Goal: Check status: Check status

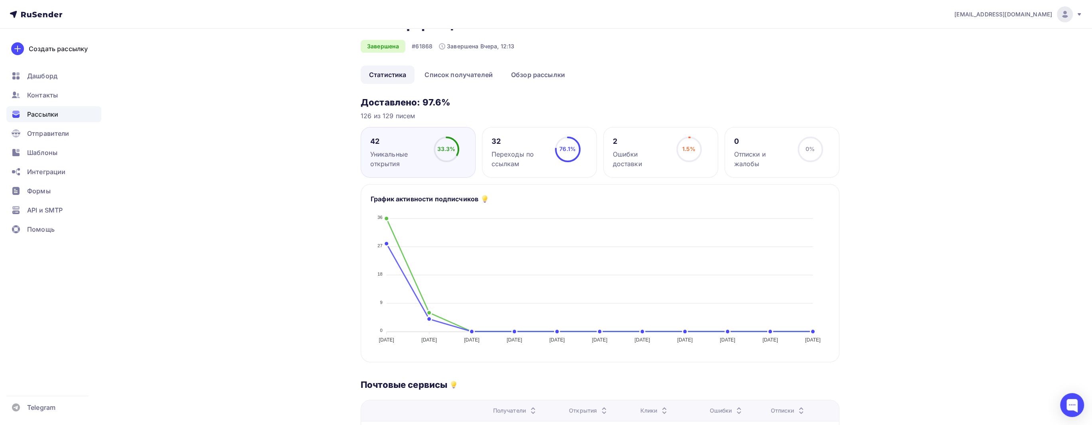
scroll to position [40, 0]
click at [60, 117] on div "Рассылки" at bounding box center [53, 114] width 95 height 16
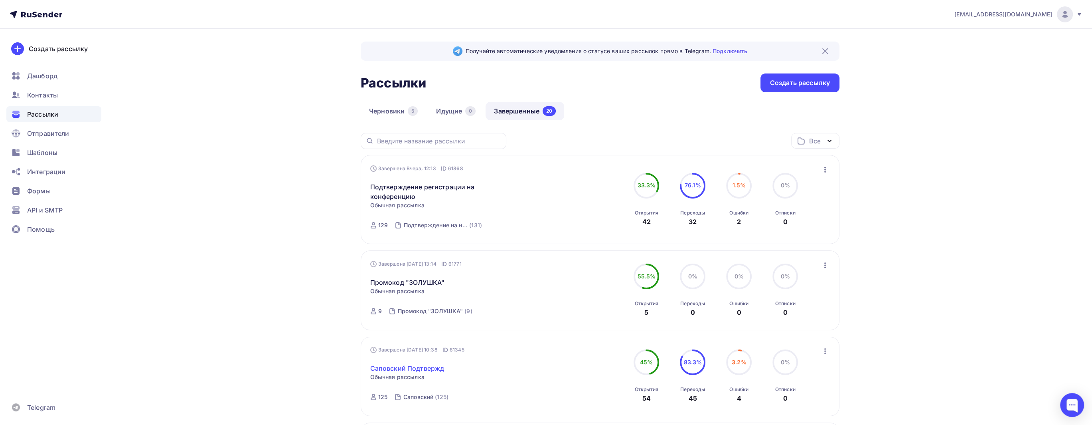
click at [425, 145] on link "Саповский Подтвержд" at bounding box center [407, 368] width 74 height 10
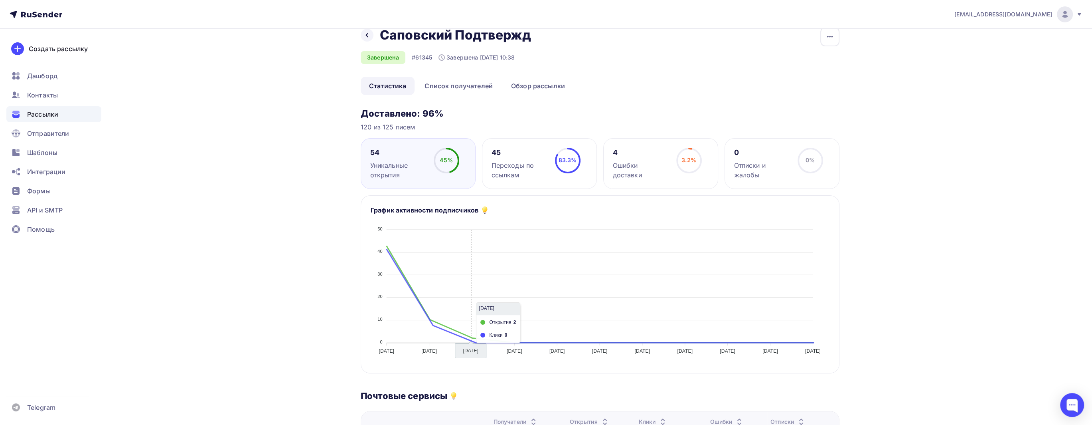
scroll to position [40, 0]
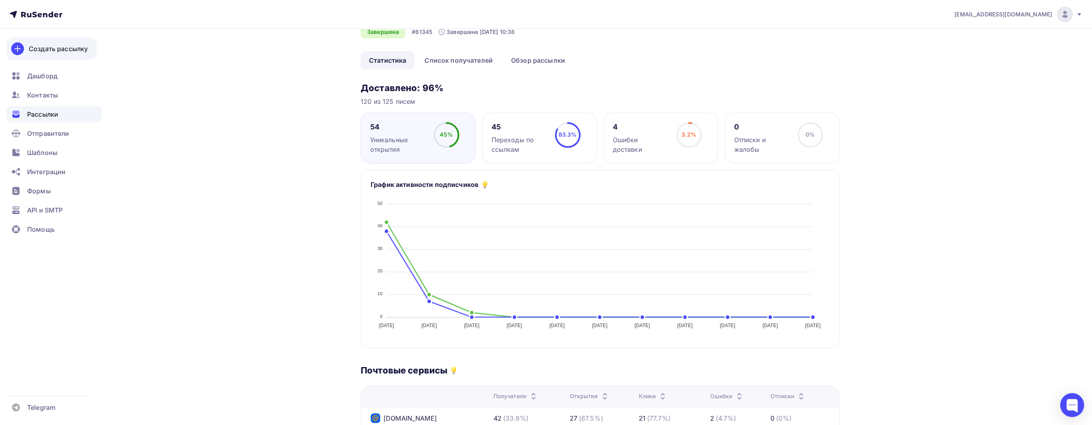
drag, startPoint x: 86, startPoint y: 49, endPoint x: 86, endPoint y: 44, distance: 5.6
click at [86, 44] on link "Создать рассылку" at bounding box center [51, 49] width 90 height 22
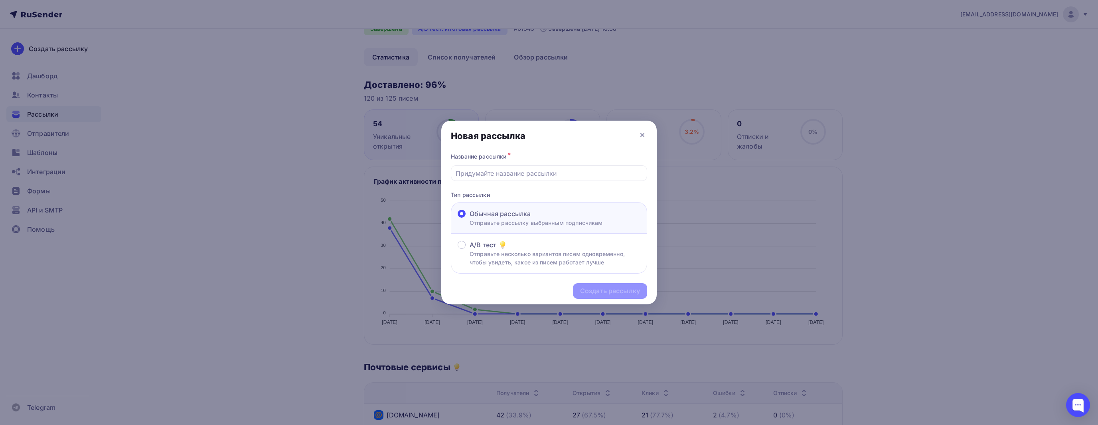
click at [21, 3] on div at bounding box center [549, 212] width 1098 height 425
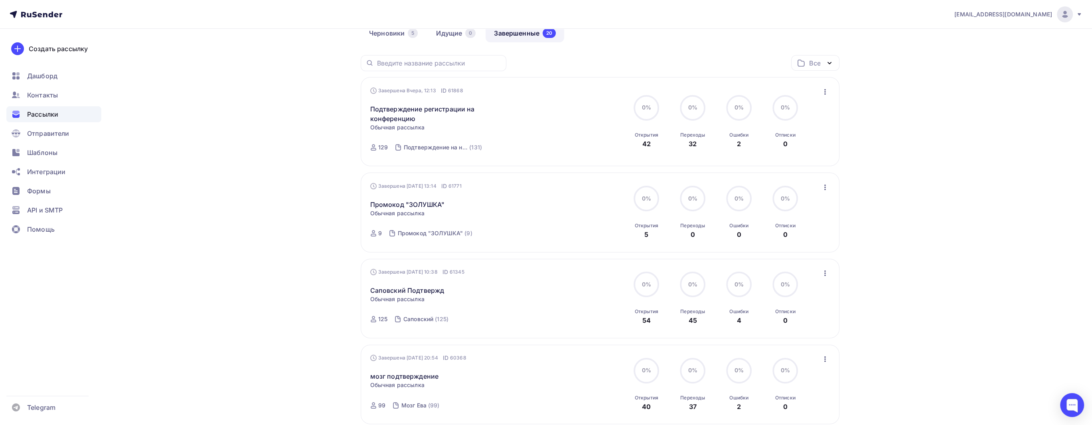
scroll to position [120, 0]
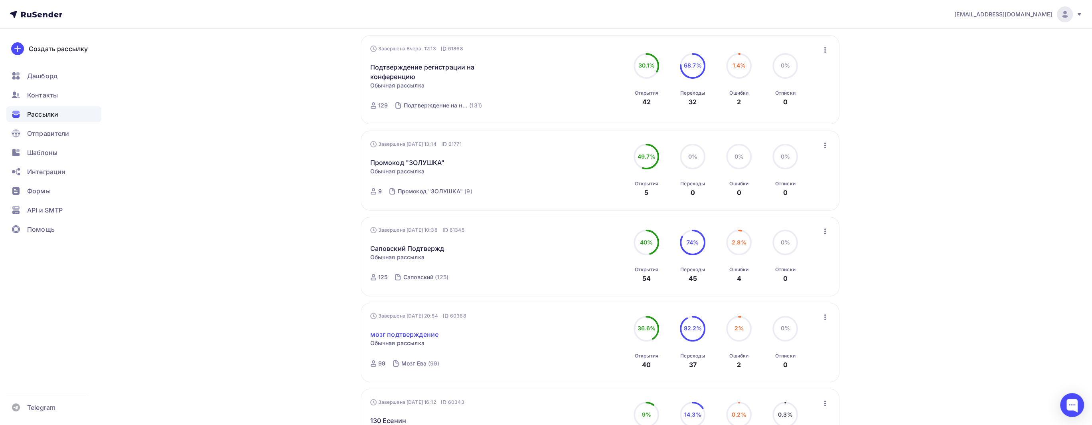
click at [422, 145] on link "мозг подтверждение" at bounding box center [404, 334] width 69 height 10
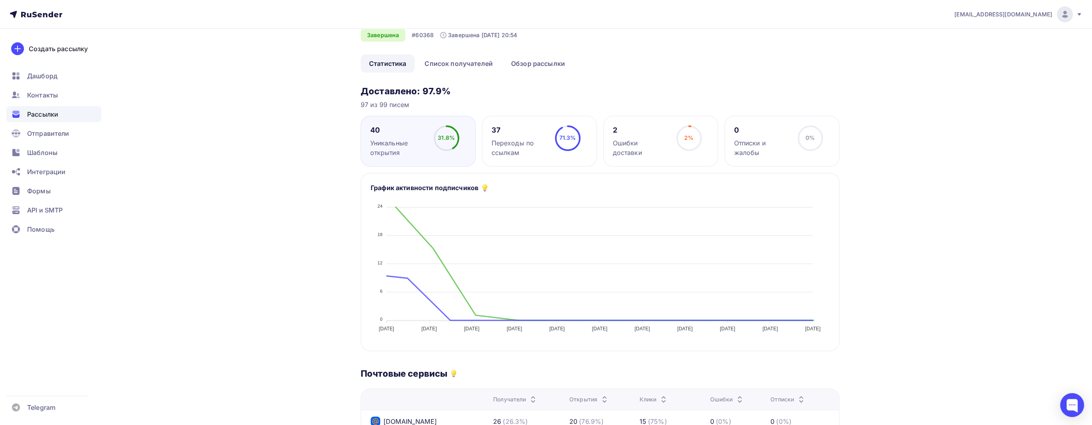
scroll to position [40, 0]
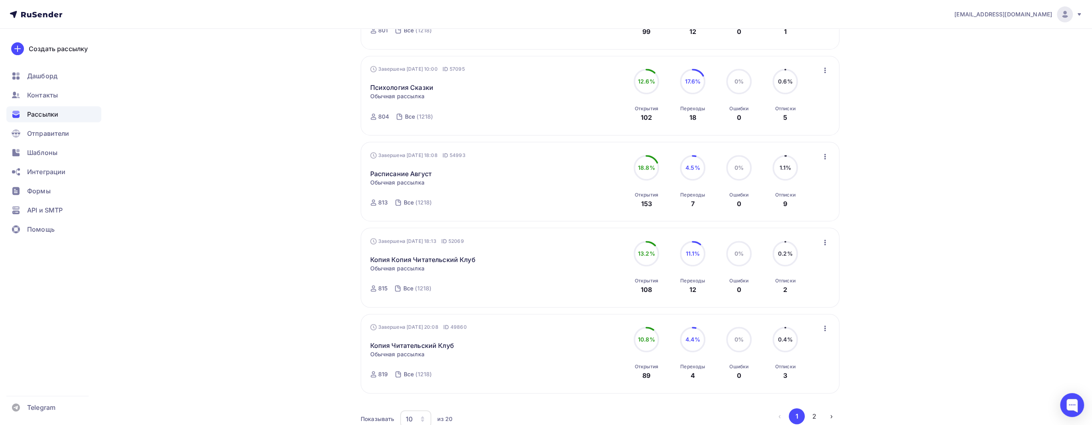
scroll to position [639, 0]
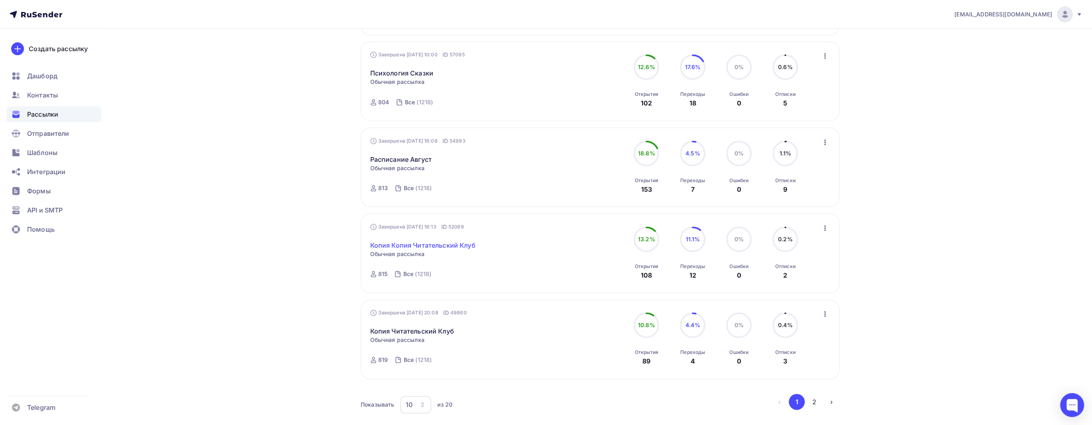
click at [427, 145] on link "Копия Копия Читательский Клуб" at bounding box center [422, 245] width 105 height 10
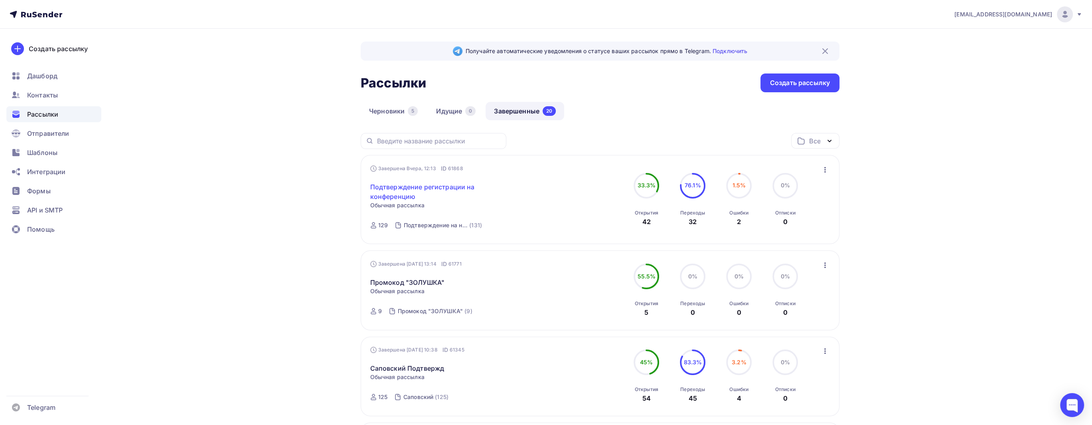
click at [421, 145] on link "Подтверждение регистрации на конференцию" at bounding box center [438, 191] width 137 height 19
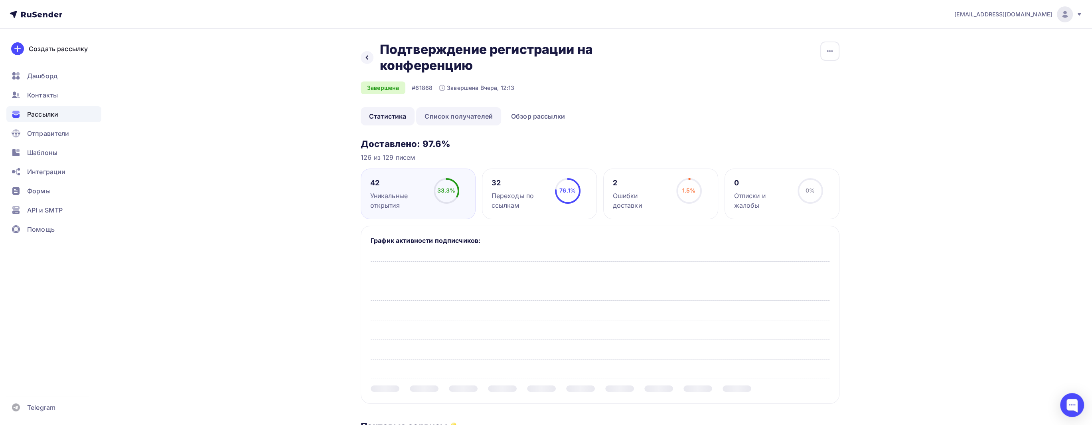
click at [444, 117] on link "Список получателей" at bounding box center [458, 116] width 85 height 18
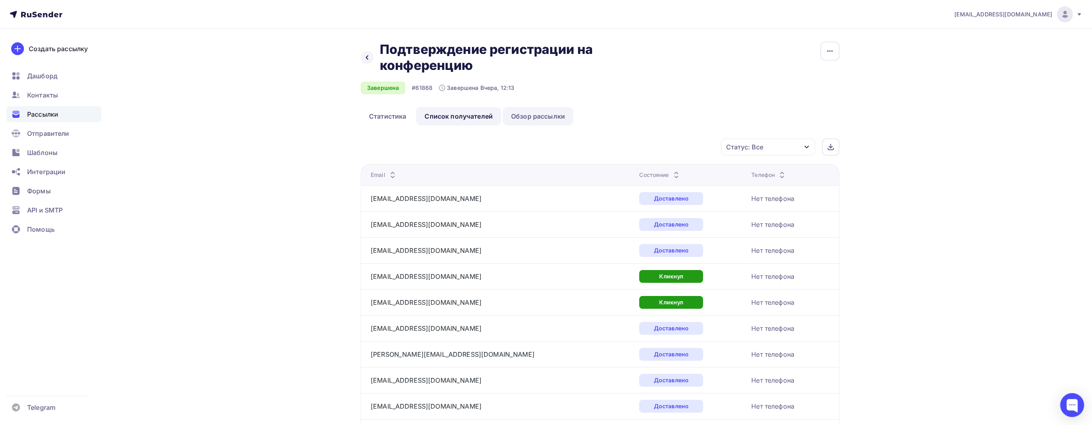
click at [444, 124] on link "Обзор рассылки" at bounding box center [538, 116] width 71 height 18
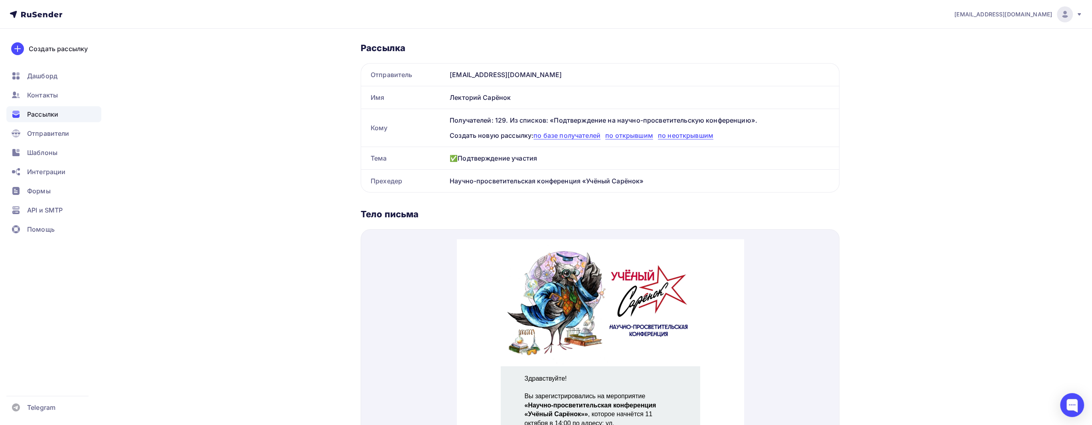
scroll to position [120, 0]
